Goal: Find contact information: Find contact information

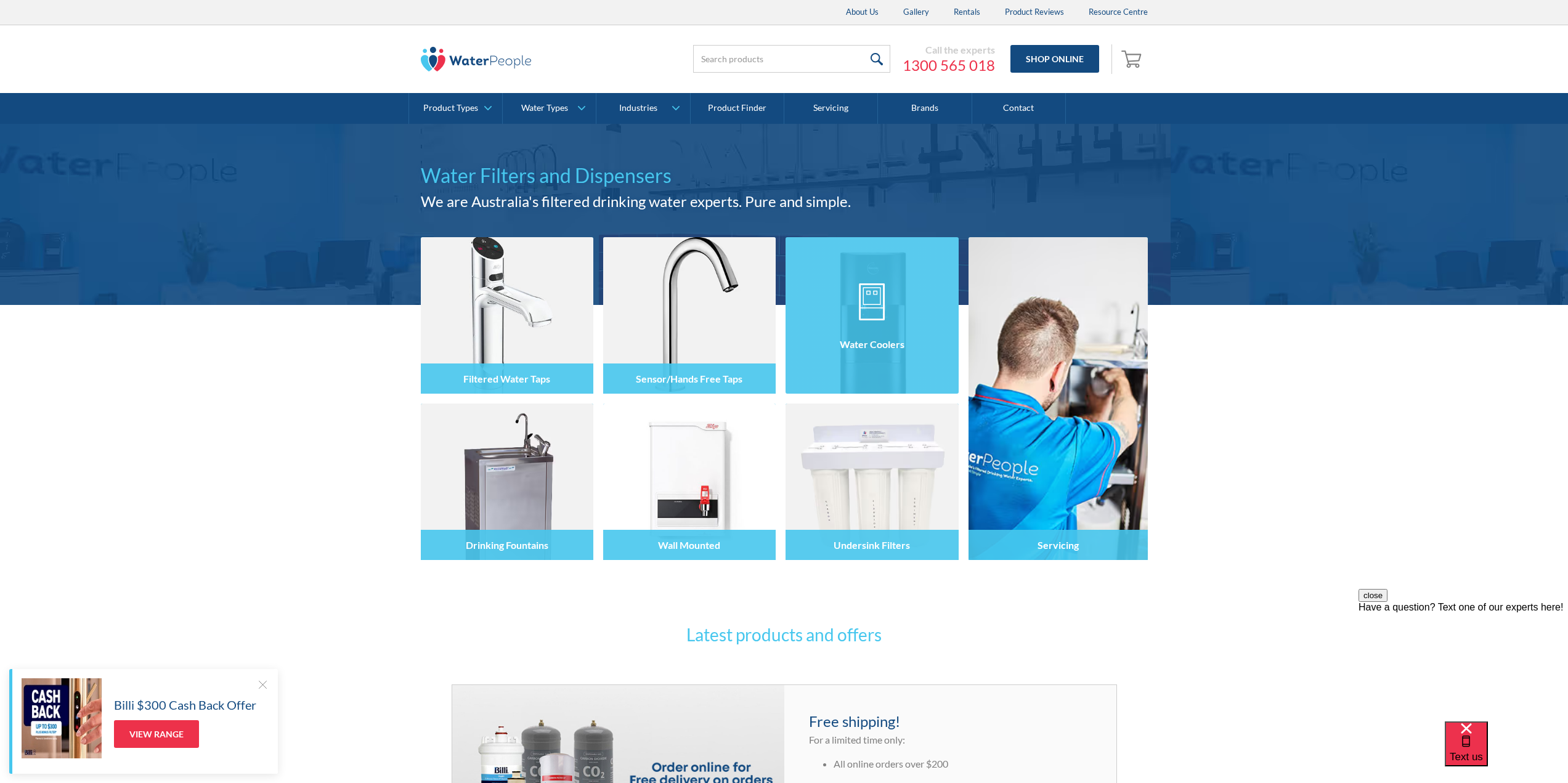
click at [820, 299] on div at bounding box center [872, 326] width 172 height 74
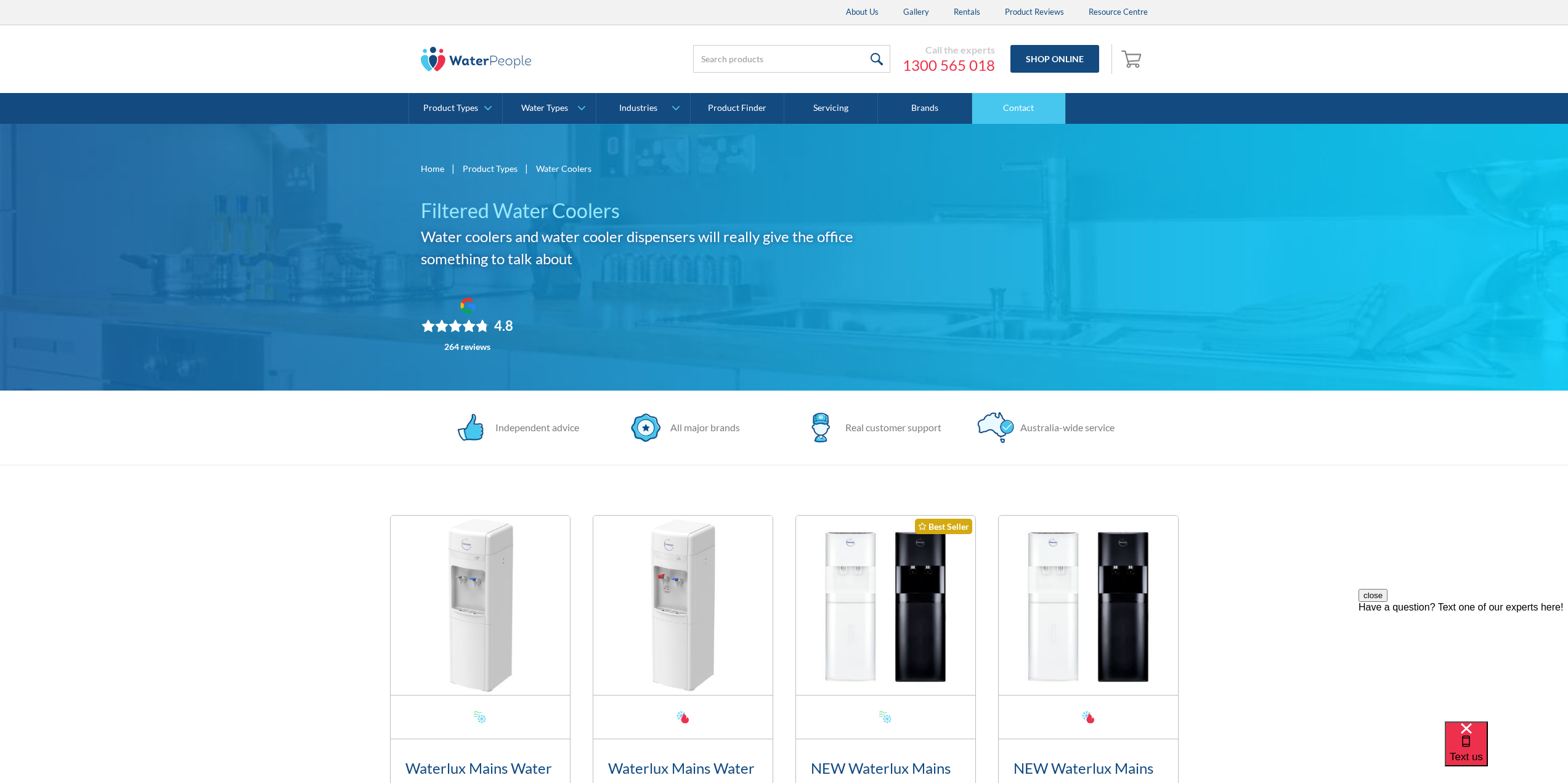
click at [1018, 104] on link "Contact" at bounding box center [1019, 108] width 94 height 31
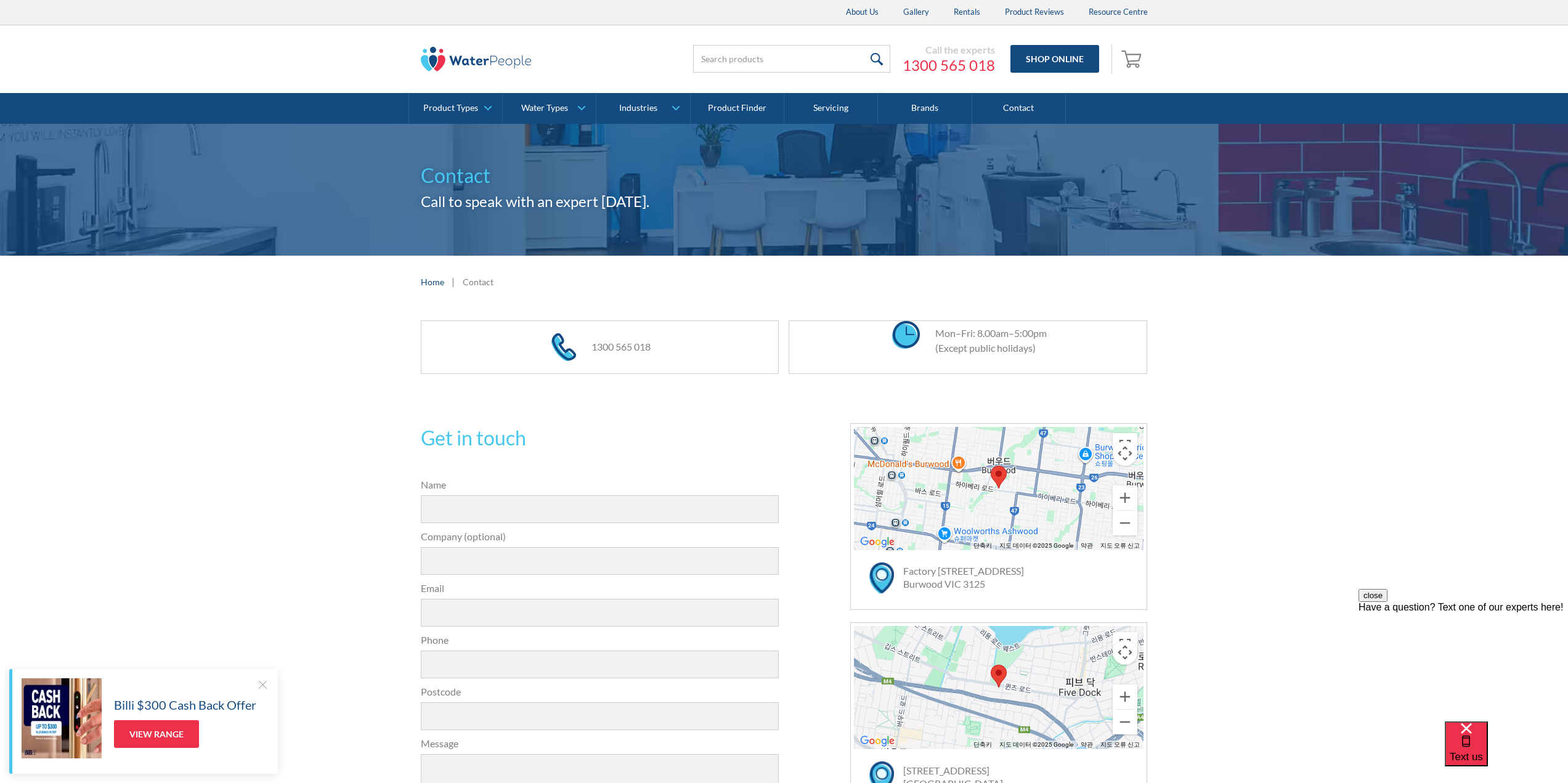
click at [470, 50] on img at bounding box center [476, 59] width 111 height 25
